Goal: Task Accomplishment & Management: Use online tool/utility

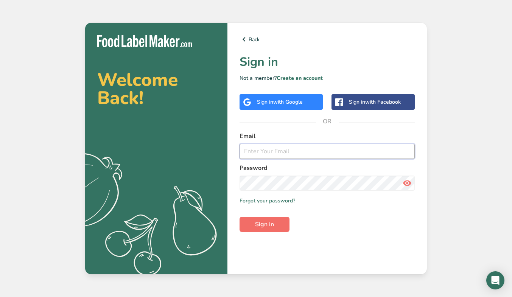
type input "[EMAIL_ADDRESS][DOMAIN_NAME]"
click at [265, 232] on button "Sign in" at bounding box center [265, 224] width 50 height 15
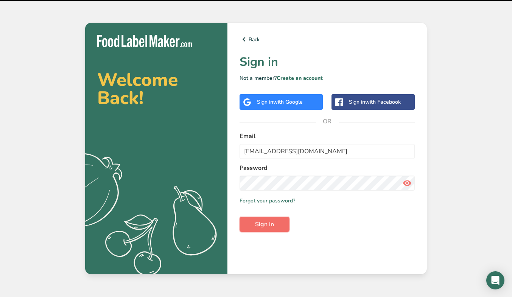
click at [267, 229] on button "Sign in" at bounding box center [265, 224] width 50 height 15
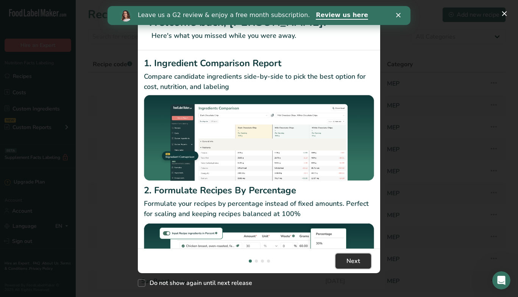
click at [357, 266] on button "Next" at bounding box center [353, 261] width 36 height 15
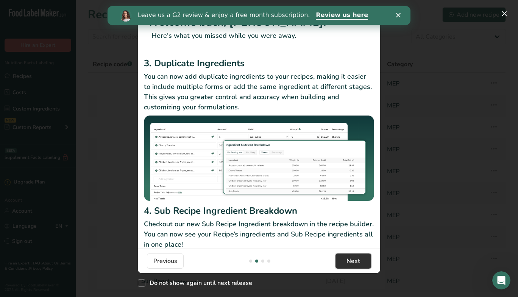
click at [357, 266] on button "Next" at bounding box center [353, 261] width 36 height 15
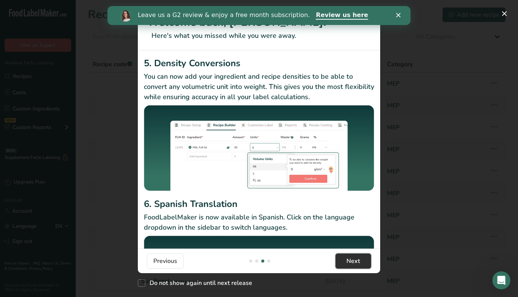
click at [357, 266] on button "Next" at bounding box center [353, 261] width 36 height 15
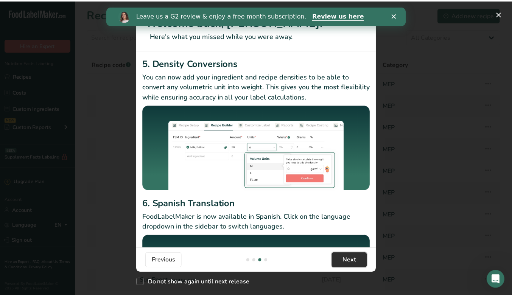
scroll to position [0, 727]
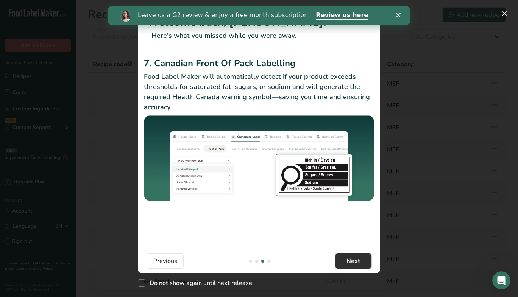
click at [357, 266] on button "Next" at bounding box center [353, 261] width 36 height 15
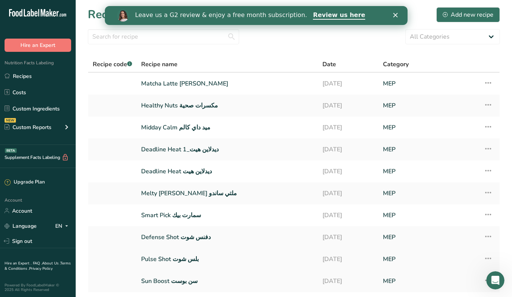
click at [357, 266] on link "[DATE]" at bounding box center [348, 259] width 51 height 16
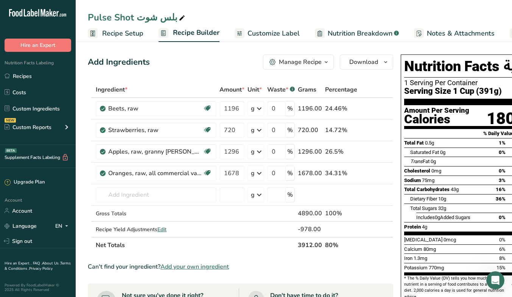
click at [122, 30] on span "Recipe Setup" at bounding box center [122, 33] width 41 height 10
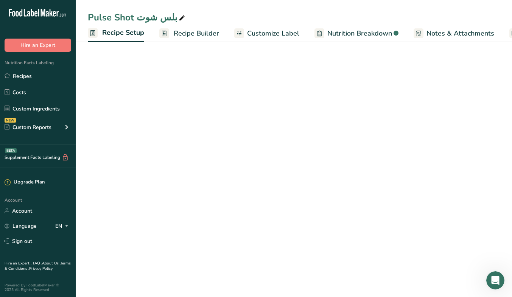
scroll to position [0, 3]
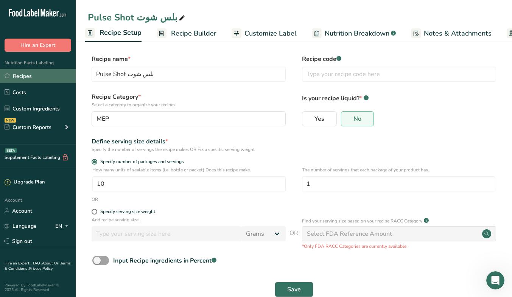
click at [27, 80] on link "Recipes" at bounding box center [38, 76] width 76 height 14
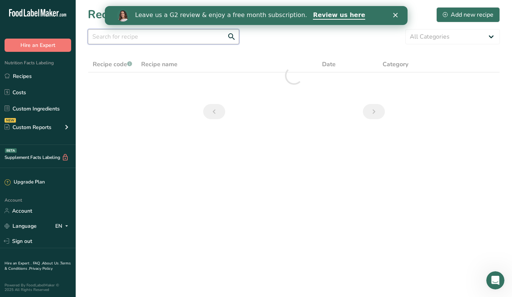
click at [182, 37] on input "text" at bounding box center [163, 36] width 151 height 15
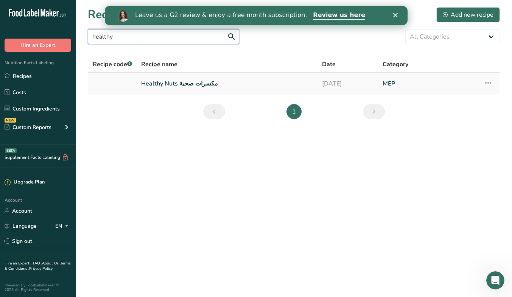
type input "healthy"
click at [185, 77] on link "Healthy Nuts مكسرات صحية" at bounding box center [227, 84] width 172 height 16
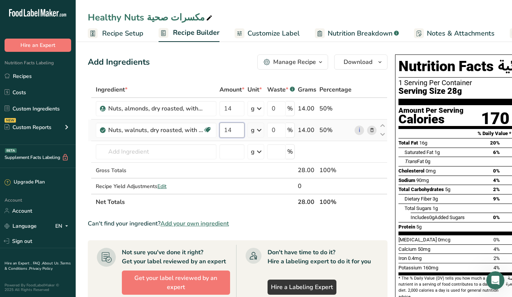
click at [237, 130] on input "14" at bounding box center [232, 130] width 25 height 15
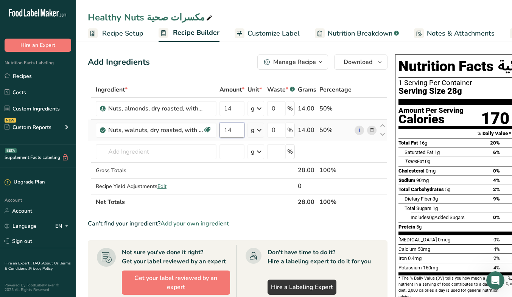
click at [237, 130] on input "14" at bounding box center [232, 130] width 25 height 15
type input "10"
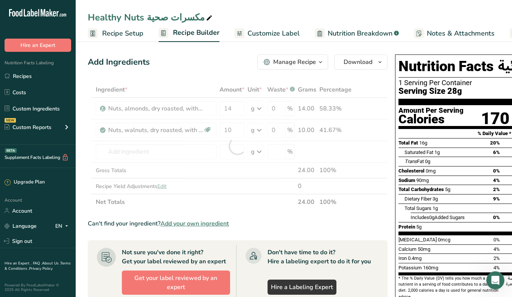
click at [392, 138] on div "Nutrition Facts [DEMOGRAPHIC_DATA] 1 Serving Per Container عدد الحصص ١ Serving …" at bounding box center [500, 190] width 216 height 278
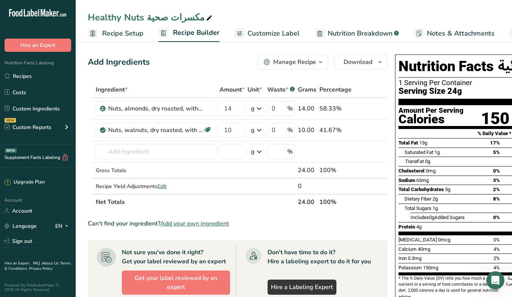
click at [276, 32] on span "Customize Label" at bounding box center [274, 33] width 52 height 10
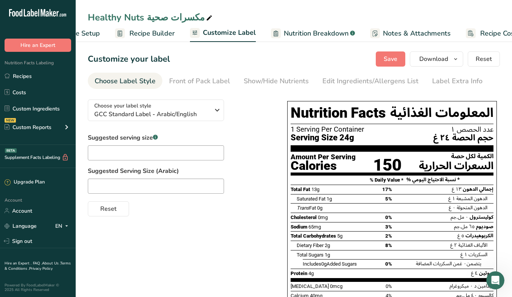
scroll to position [0, 70]
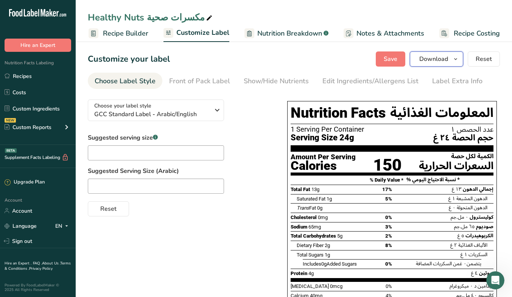
click at [457, 60] on icon "button" at bounding box center [456, 59] width 6 height 9
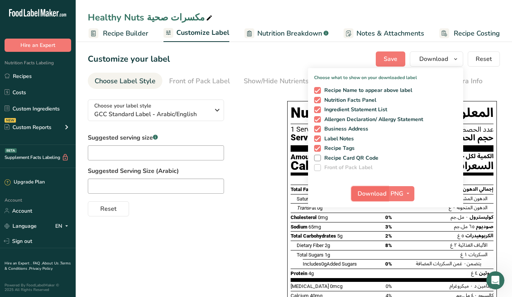
click at [368, 193] on span "Download" at bounding box center [372, 193] width 29 height 9
click at [187, 272] on div "Choose your label style GCC Standard Label - Arabic/English USA (FDA) Standard …" at bounding box center [294, 237] width 412 height 287
